Goal: Information Seeking & Learning: Understand process/instructions

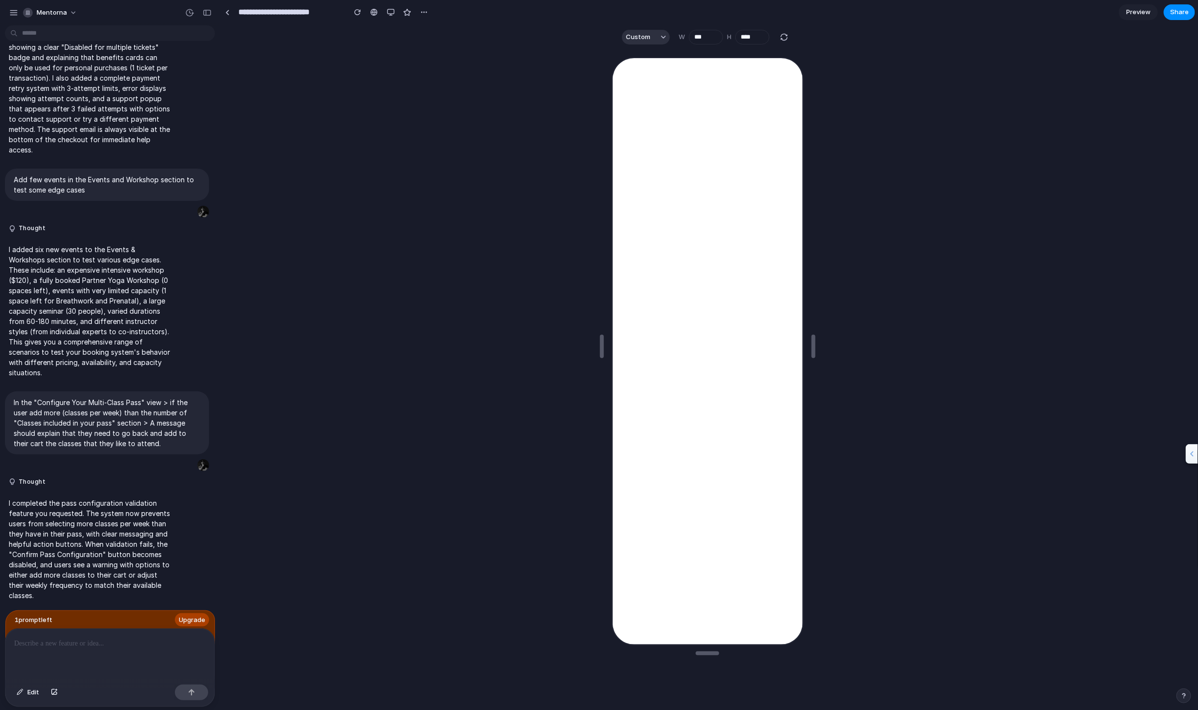
scroll to position [3968, 0]
drag, startPoint x: 141, startPoint y: 436, endPoint x: 10, endPoint y: 405, distance: 134.5
click at [10, 405] on div "In the "Configure Your Multi-Class Pass" view > if the user add more (classes p…" at bounding box center [107, 422] width 204 height 63
copy p "In the "Configure Your Multi-Class Pass" view > if the user add more (classes p…"
click at [99, 431] on p "In the "Configure Your Multi-Class Pass" view > if the user add more (classes p…" at bounding box center [107, 422] width 187 height 51
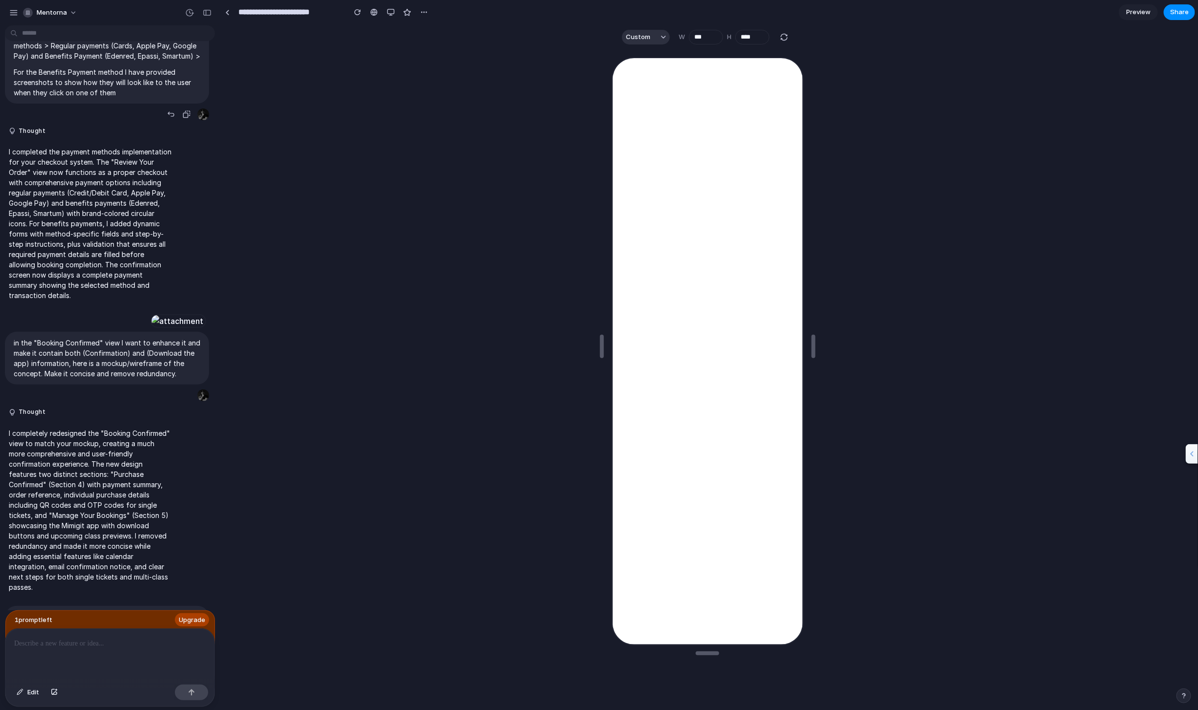
scroll to position [2121, 0]
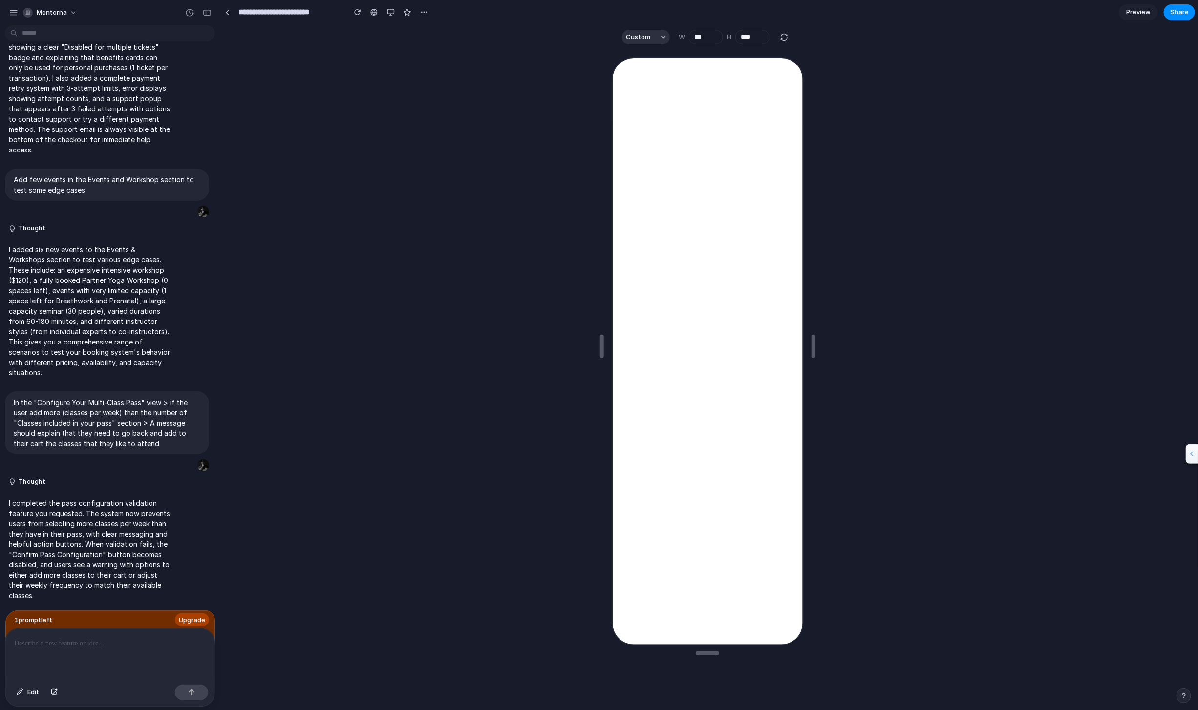
scroll to position [3523, 0]
drag, startPoint x: 123, startPoint y: 406, endPoint x: 4, endPoint y: 348, distance: 131.6
copy span "when things go wrong with Benefits payment? Payment has not processed > user ca…"
